Goal: Find specific page/section: Find specific page/section

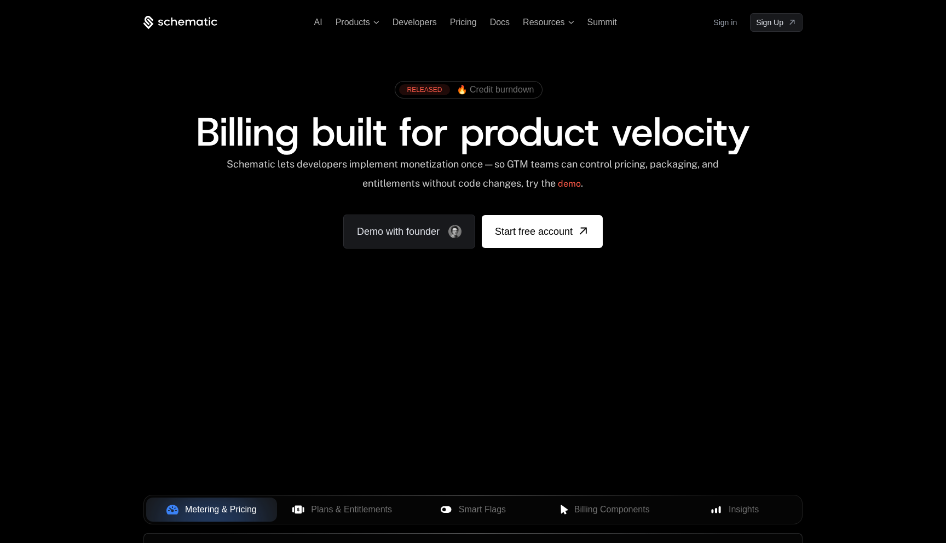
click at [730, 22] on link "Sign in" at bounding box center [726, 23] width 24 height 18
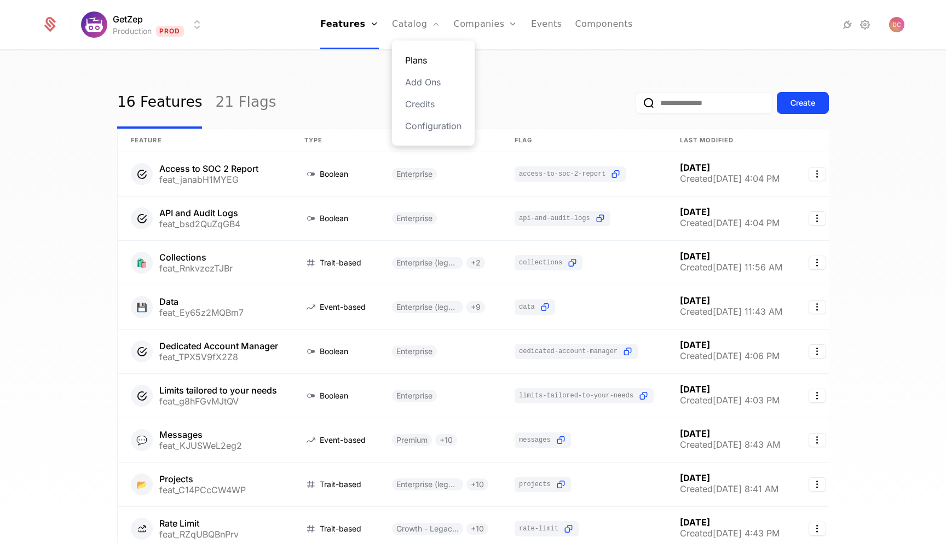
click at [416, 55] on link "Plans" at bounding box center [433, 60] width 56 height 13
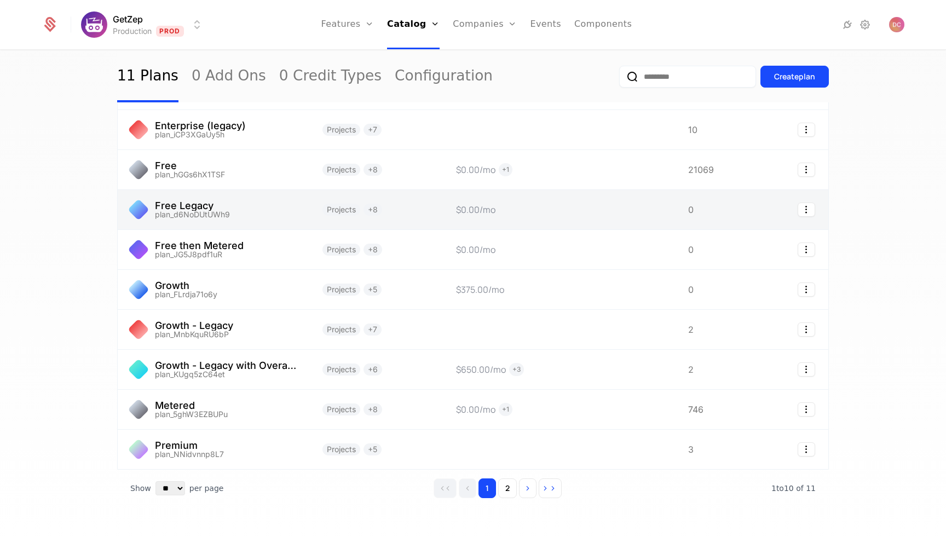
scroll to position [101, 0]
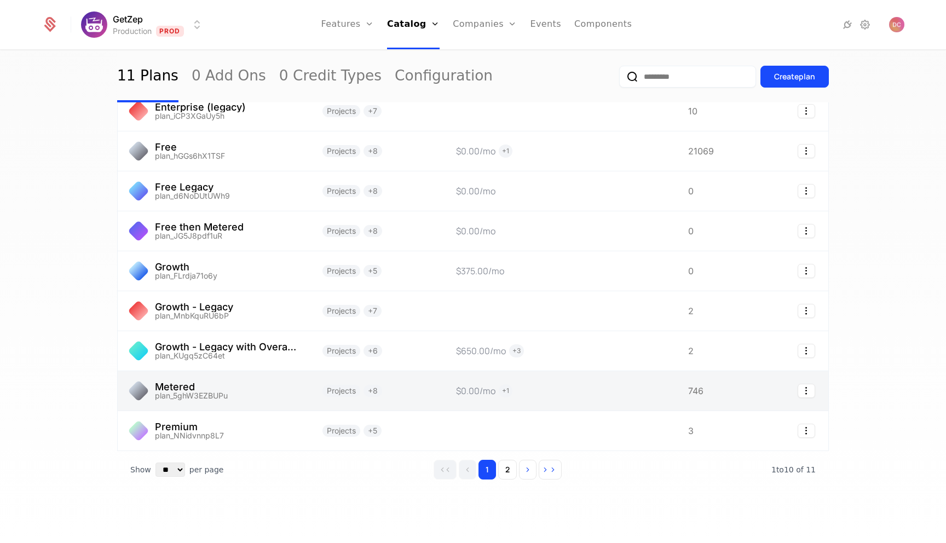
click at [197, 395] on link at bounding box center [214, 390] width 192 height 39
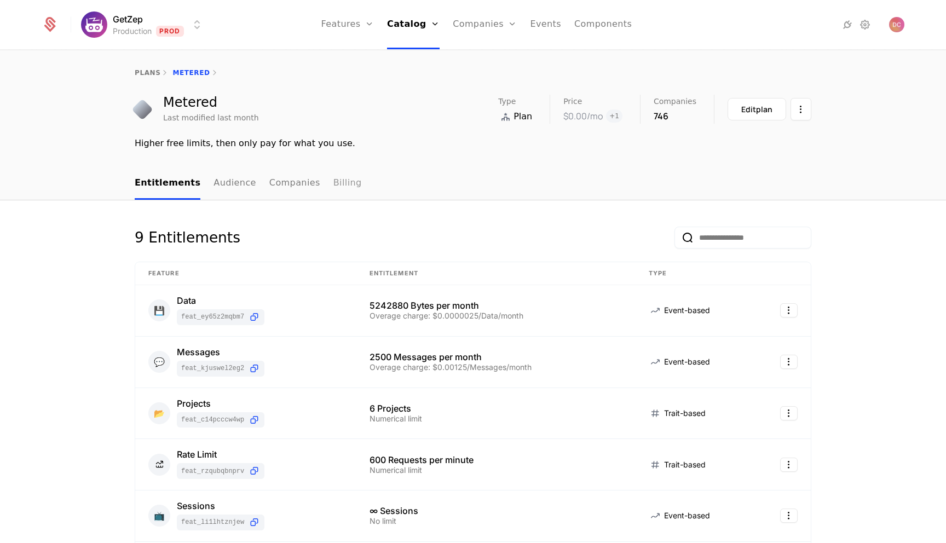
click at [341, 186] on link "Billing" at bounding box center [348, 184] width 28 height 32
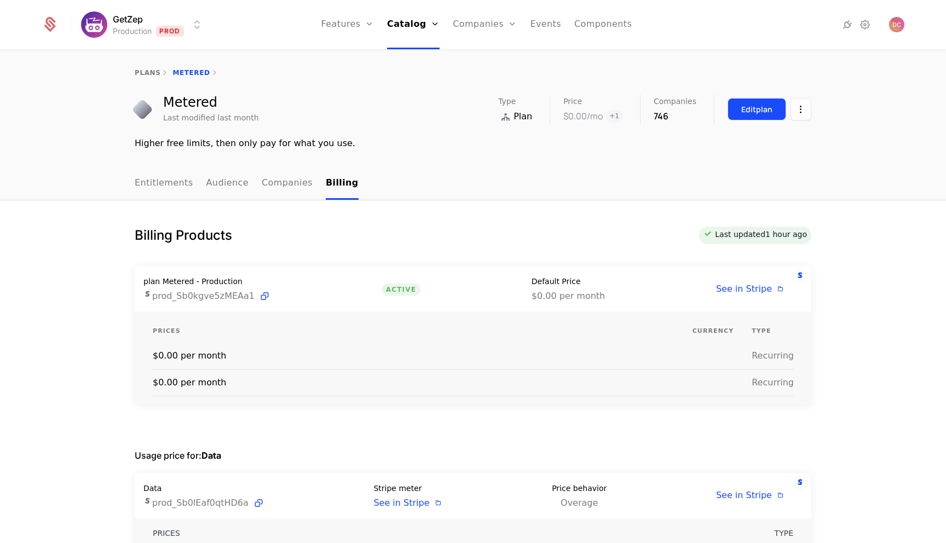
click at [768, 106] on div "Edit plan" at bounding box center [757, 109] width 31 height 11
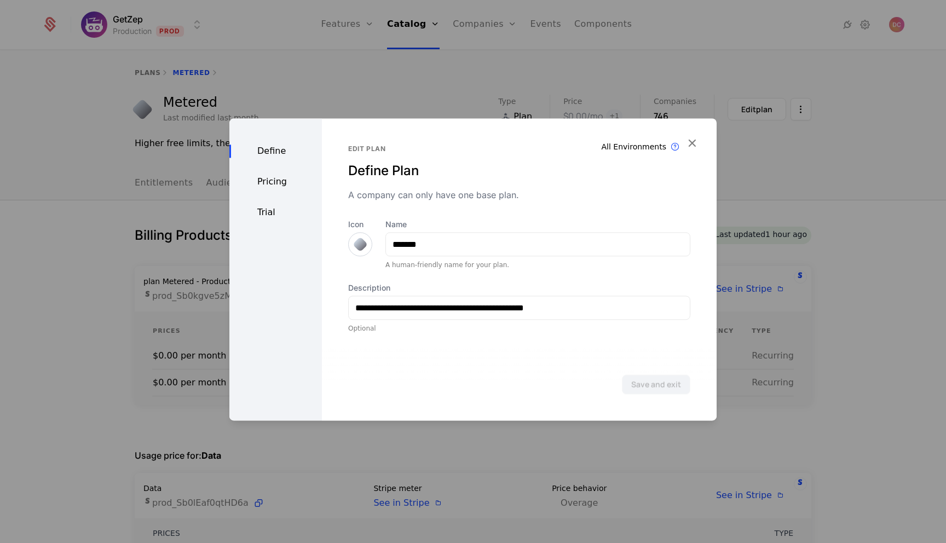
click at [279, 179] on div "Pricing" at bounding box center [275, 181] width 93 height 13
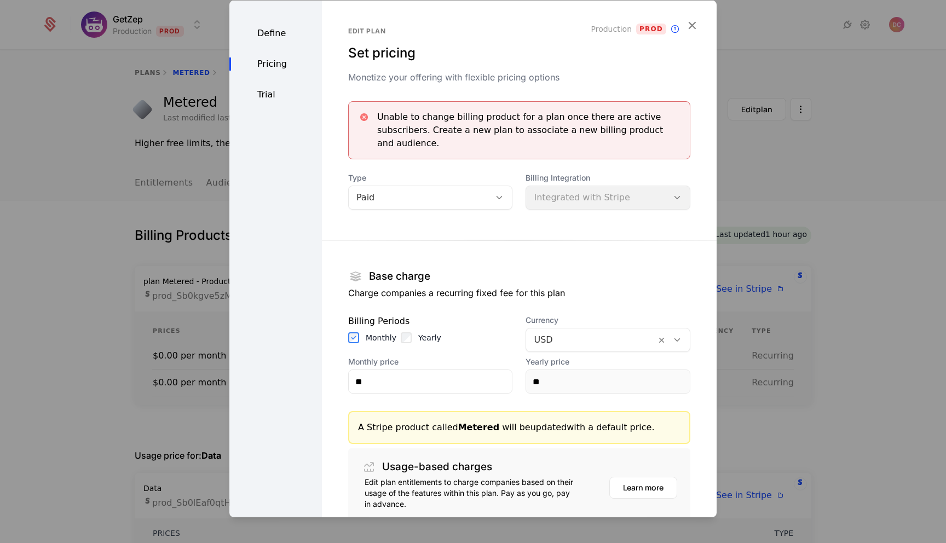
click at [277, 95] on div "Trial" at bounding box center [275, 94] width 93 height 13
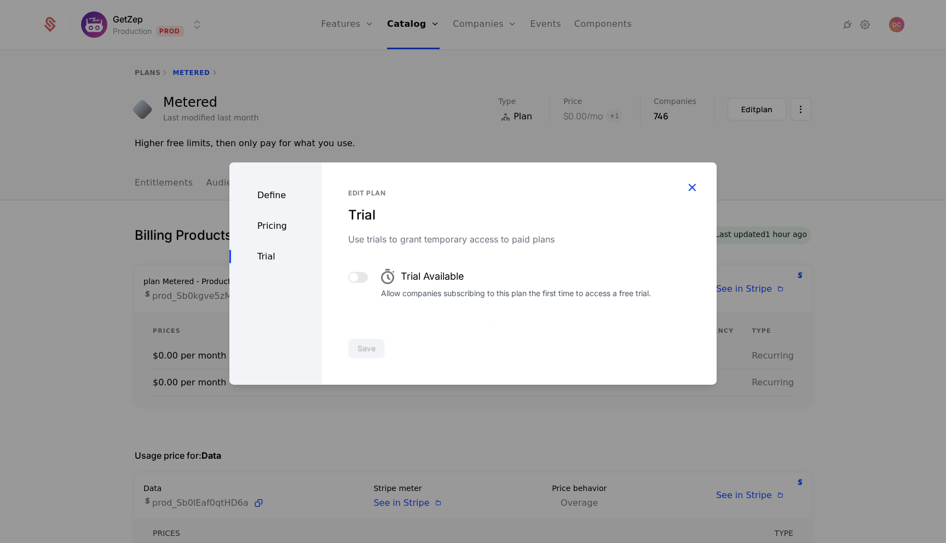
click at [694, 189] on icon "button" at bounding box center [692, 187] width 14 height 14
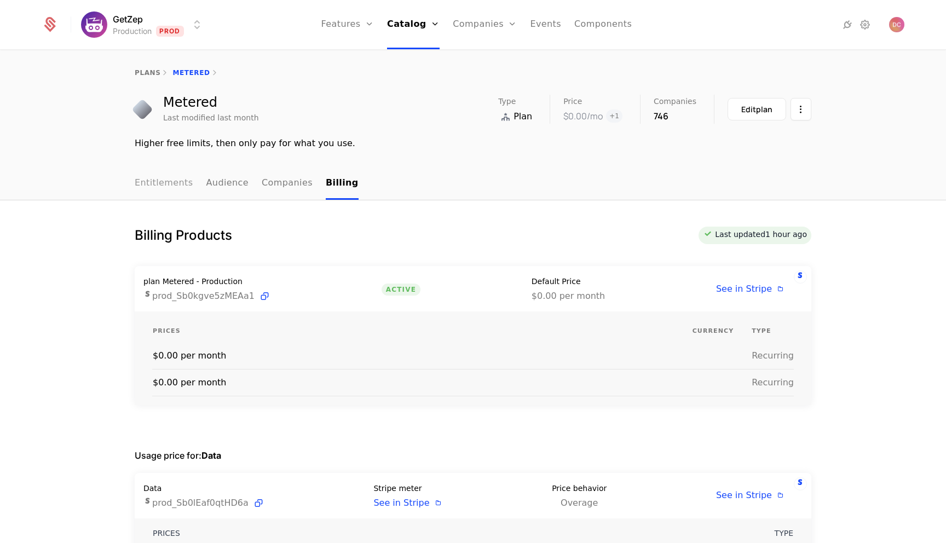
click at [185, 186] on link "Entitlements" at bounding box center [164, 184] width 59 height 32
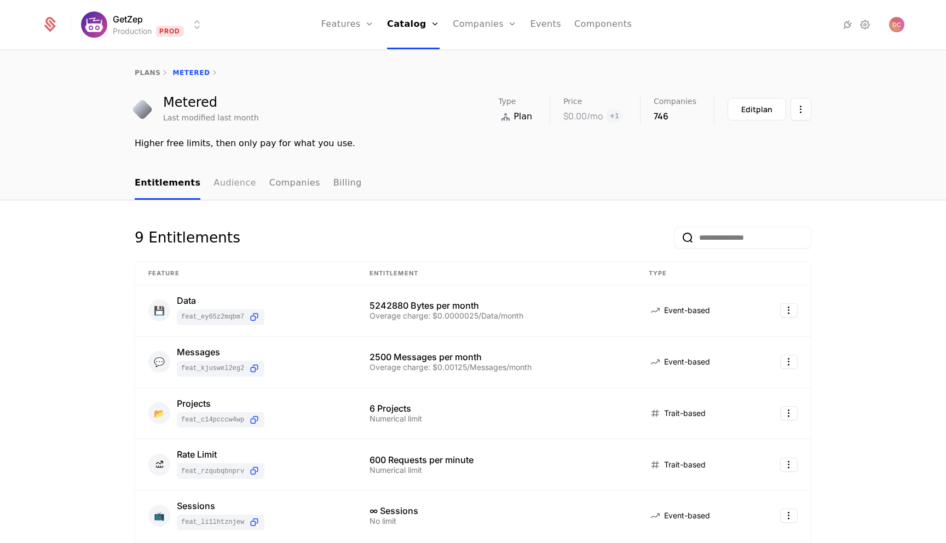
click at [223, 179] on link "Audience" at bounding box center [235, 184] width 43 height 32
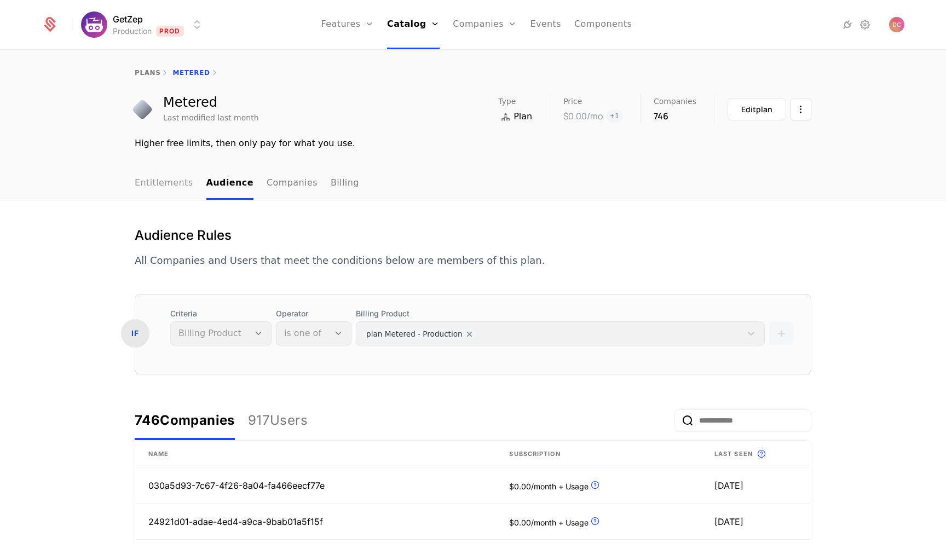
click at [180, 185] on link "Entitlements" at bounding box center [164, 184] width 59 height 32
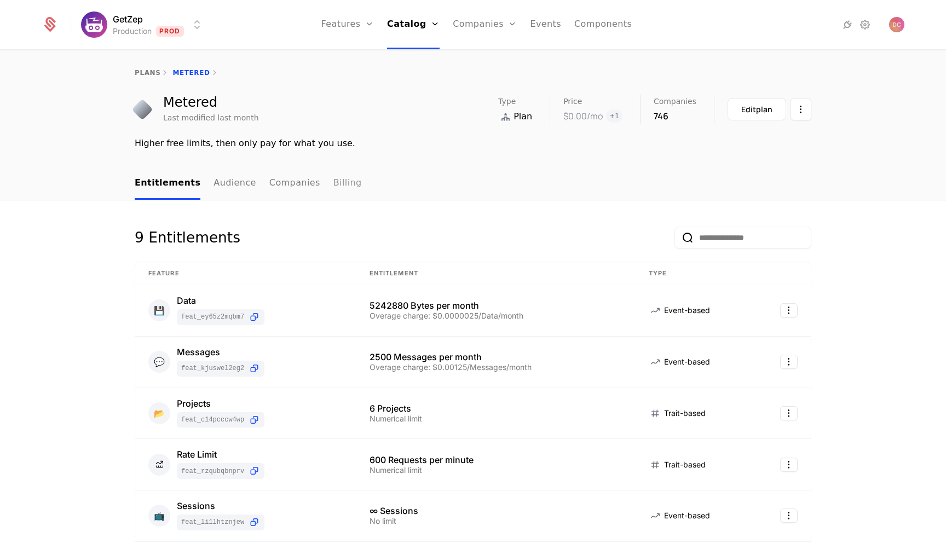
click at [334, 182] on link "Billing" at bounding box center [348, 184] width 28 height 32
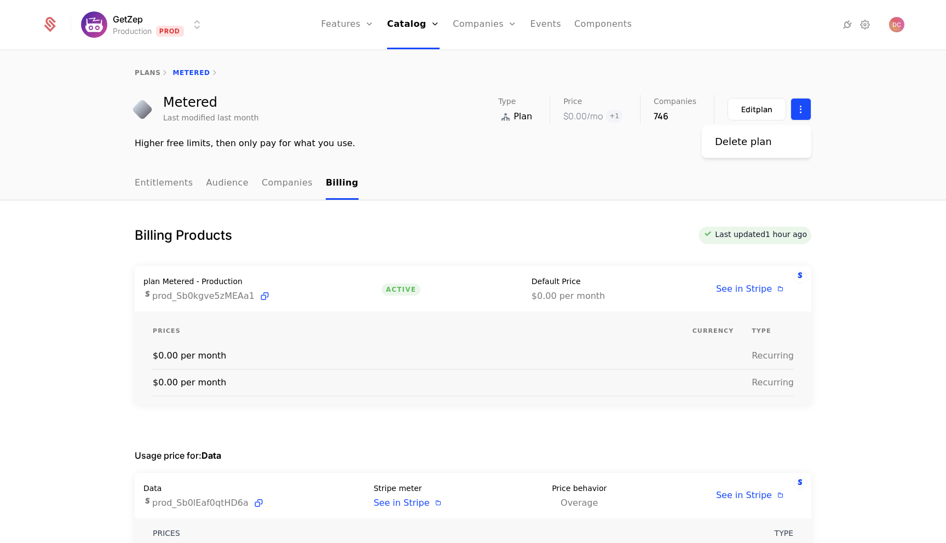
click at [797, 116] on html "GetZep Production Prod Features Features Flags Catalog Plans Add Ons Credits Co…" at bounding box center [473, 271] width 946 height 543
click at [491, 176] on html "GetZep Production Prod Features Features Flags Catalog Plans Add Ons Credits Co…" at bounding box center [473, 271] width 946 height 543
click at [428, 128] on link "Configuration" at bounding box center [428, 125] width 56 height 13
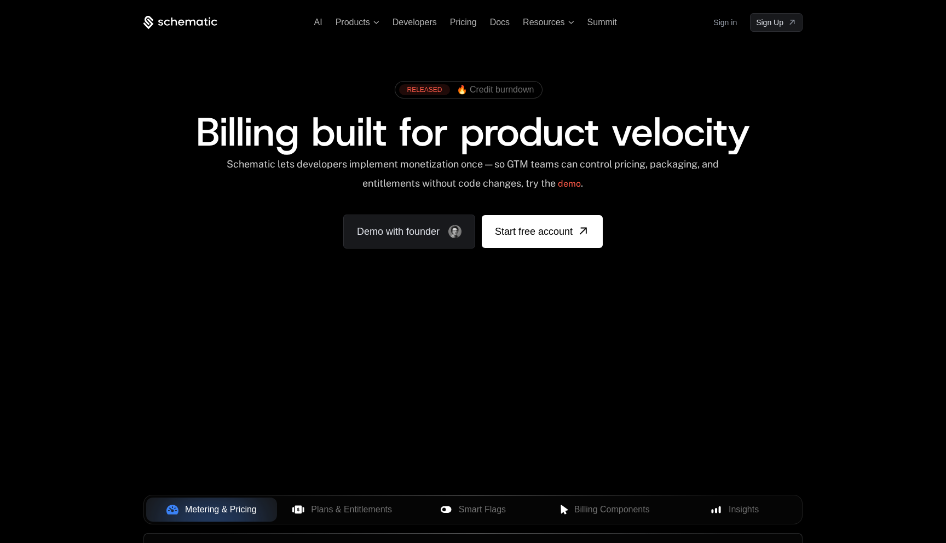
click at [722, 24] on link "Sign in" at bounding box center [726, 23] width 24 height 18
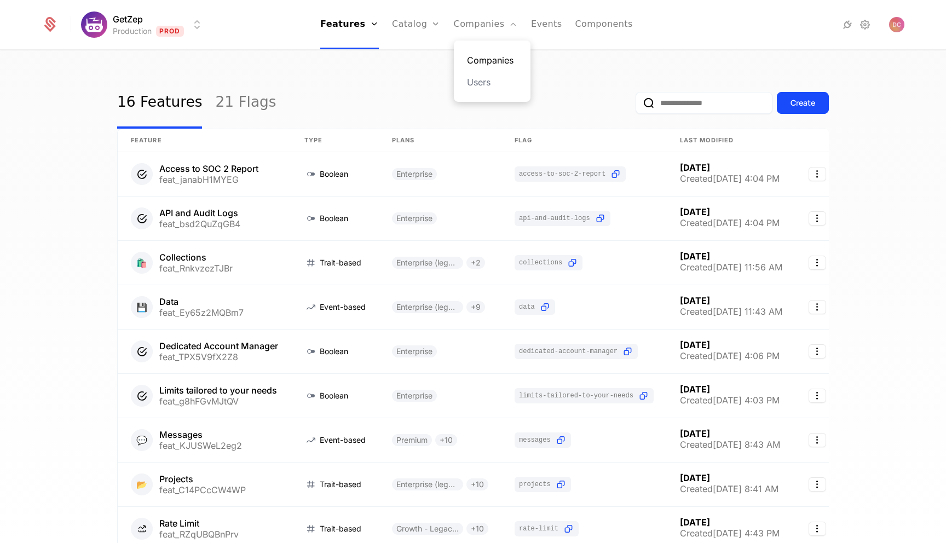
click at [480, 58] on link "Companies" at bounding box center [492, 60] width 50 height 13
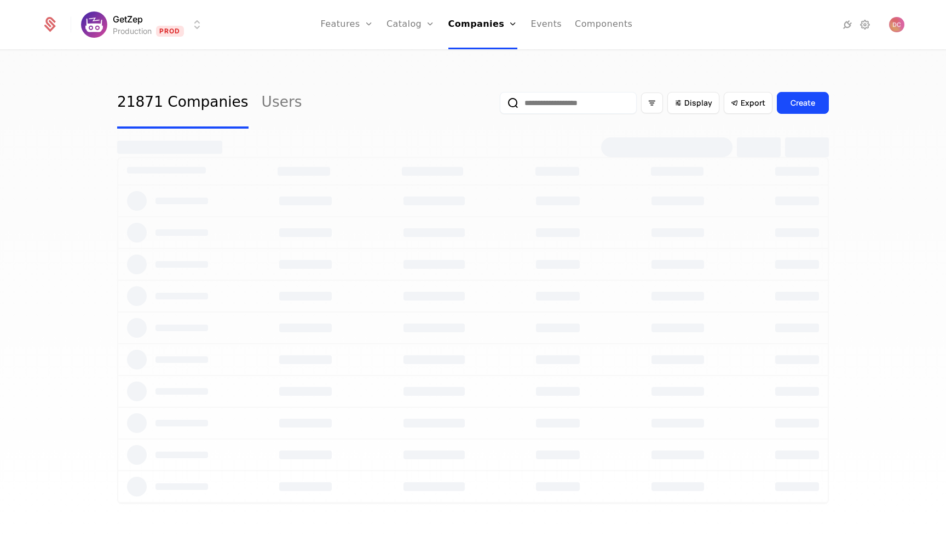
click at [561, 111] on input "email" at bounding box center [568, 103] width 137 height 22
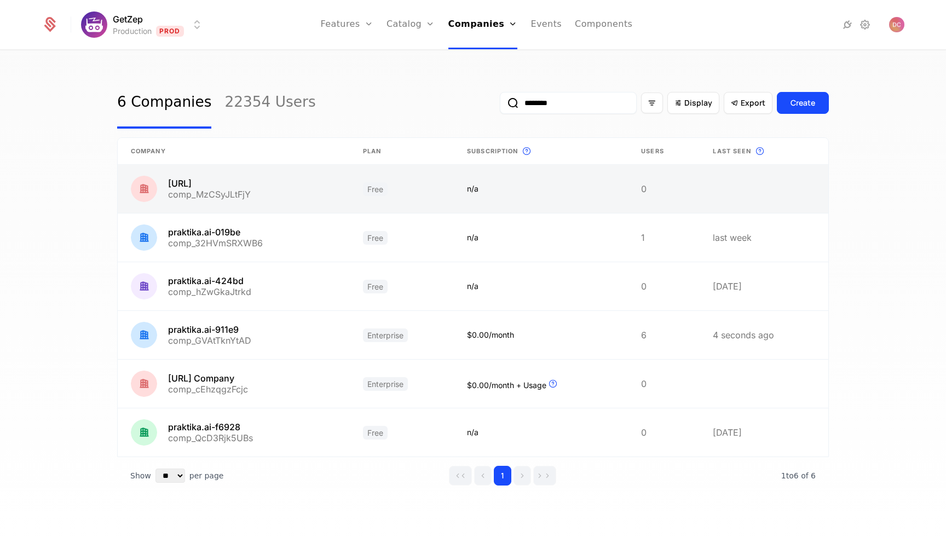
type input "********"
click at [274, 183] on link at bounding box center [234, 189] width 232 height 48
